Goal: Navigation & Orientation: Find specific page/section

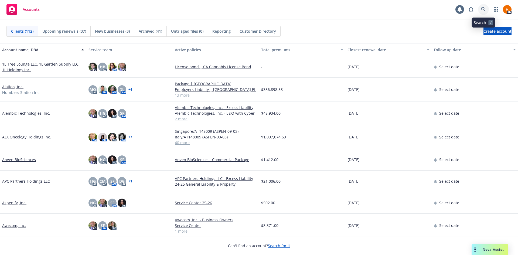
click at [487, 11] on link at bounding box center [483, 9] width 11 height 11
